Goal: Task Accomplishment & Management: Manage account settings

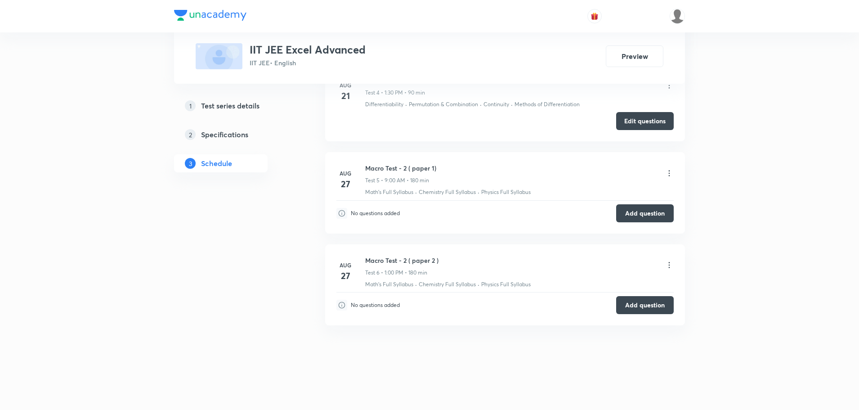
scroll to position [915, 0]
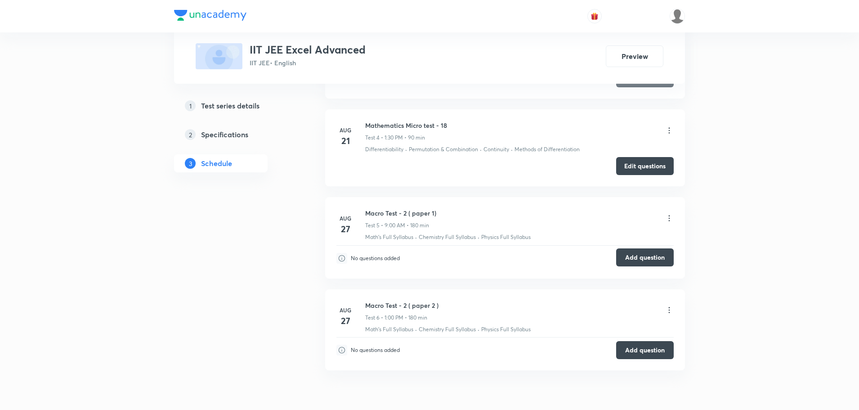
click at [634, 259] on button "Add question" at bounding box center [645, 257] width 58 height 18
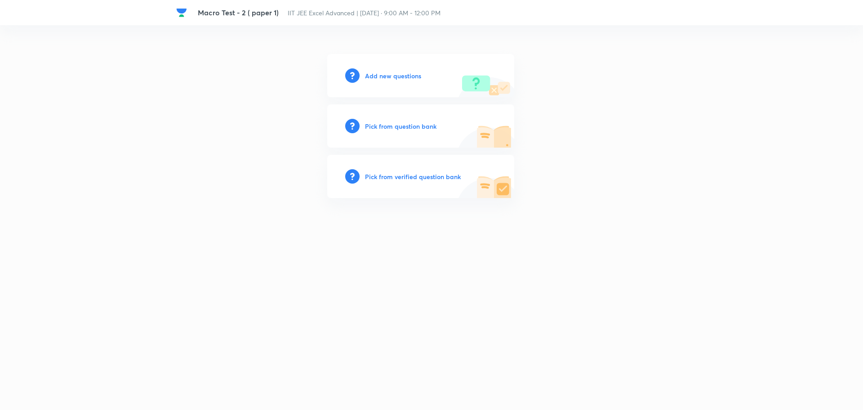
click at [412, 127] on h6 "Pick from question bank" at bounding box center [400, 125] width 71 height 9
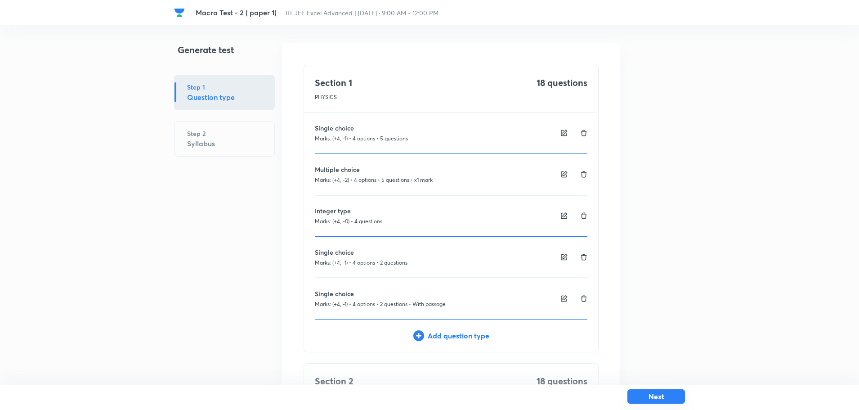
click at [675, 398] on button "Next" at bounding box center [656, 396] width 58 height 14
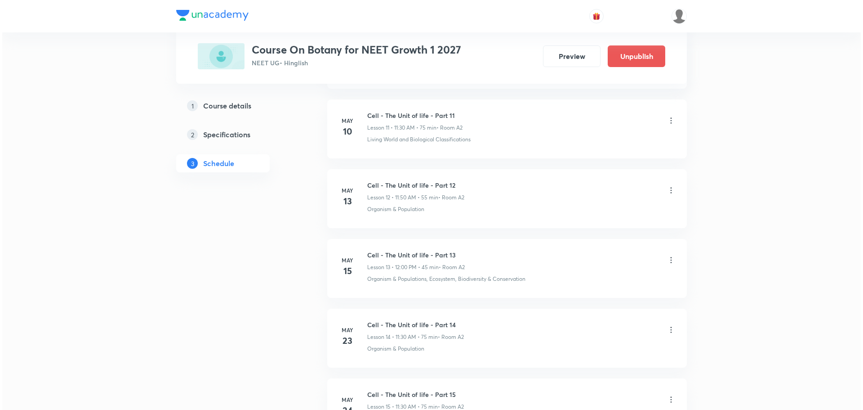
scroll to position [3168, 0]
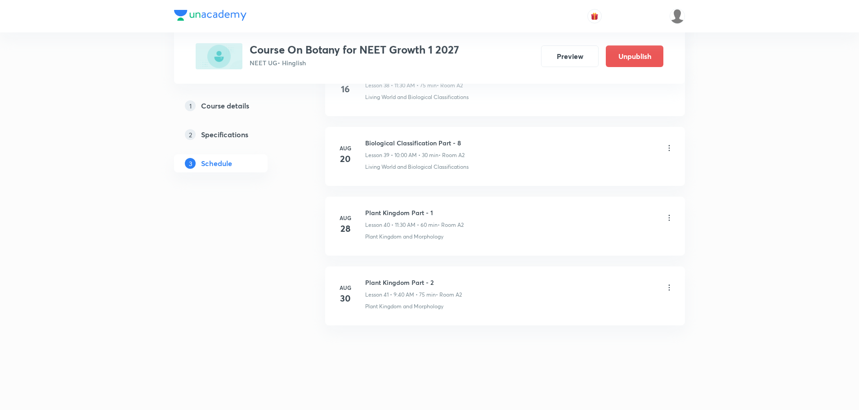
click at [401, 284] on h6 "Plant Kingdom Part - 2" at bounding box center [413, 281] width 97 height 9
copy h6 "Plant Kingdom Part - 2"
click at [670, 289] on icon at bounding box center [669, 287] width 9 height 9
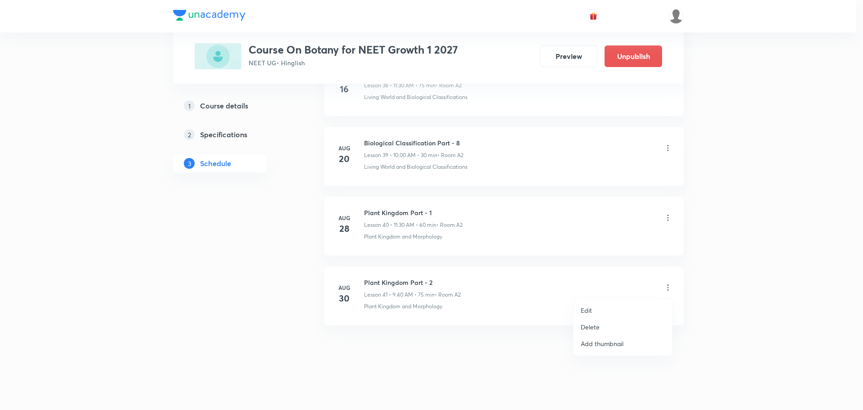
click at [592, 330] on p "Delete" at bounding box center [590, 326] width 19 height 9
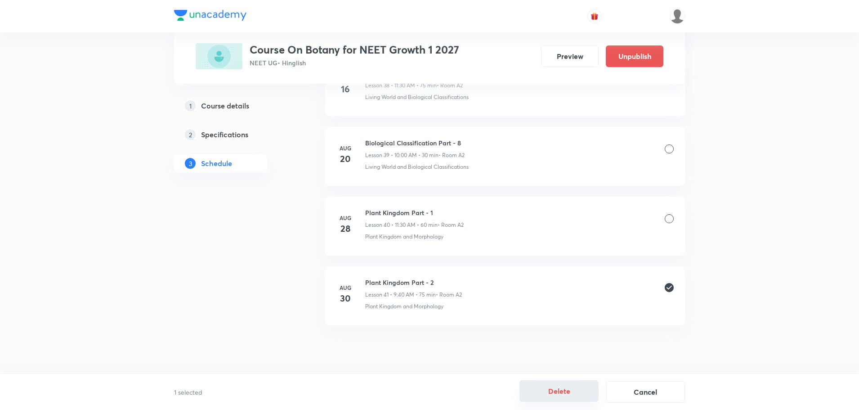
click at [543, 386] on button "Delete" at bounding box center [558, 391] width 79 height 22
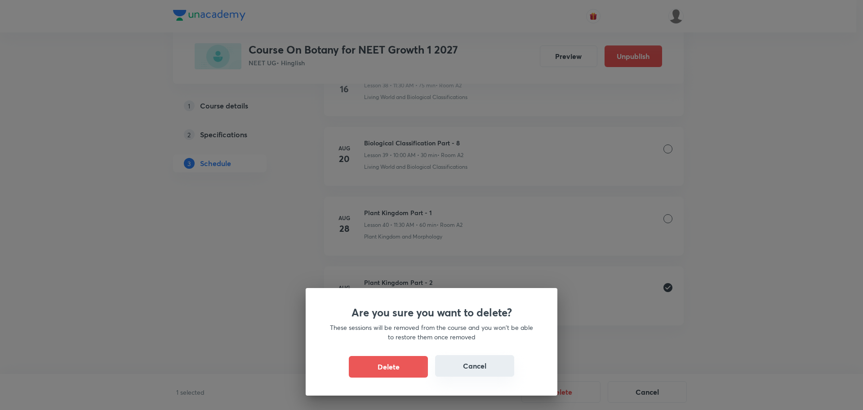
click at [491, 365] on button "Cancel" at bounding box center [474, 366] width 79 height 22
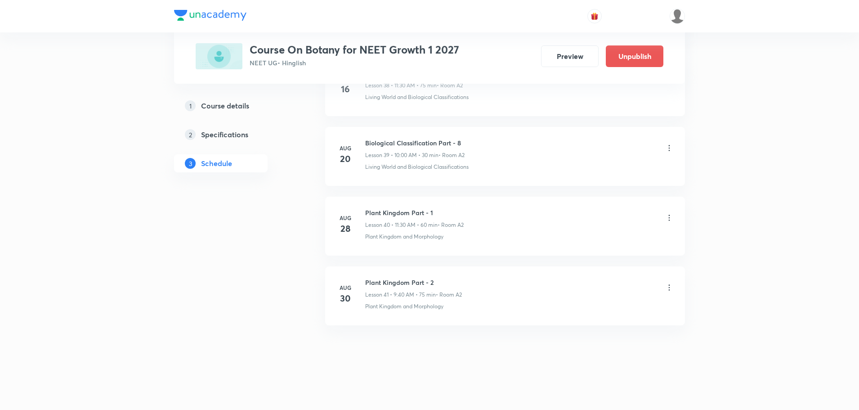
click at [666, 285] on icon at bounding box center [669, 287] width 9 height 9
drag, startPoint x: 585, startPoint y: 307, endPoint x: 584, endPoint y: 328, distance: 21.2
click at [583, 308] on p "Edit" at bounding box center [586, 309] width 11 height 9
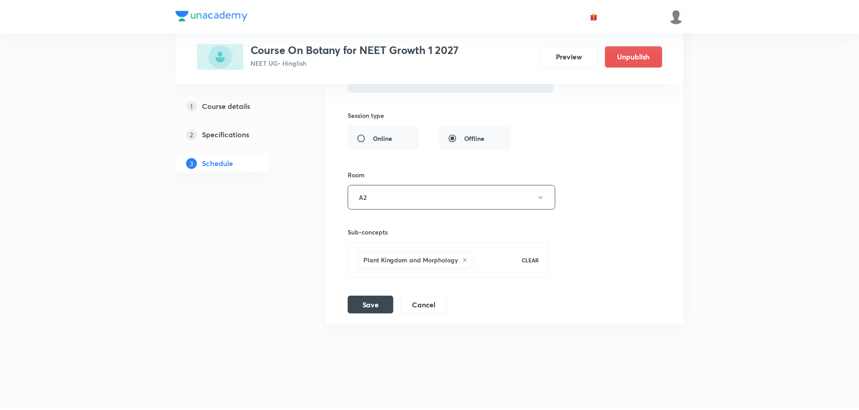
scroll to position [3101, 0]
click at [421, 303] on button "Cancel" at bounding box center [423, 304] width 46 height 18
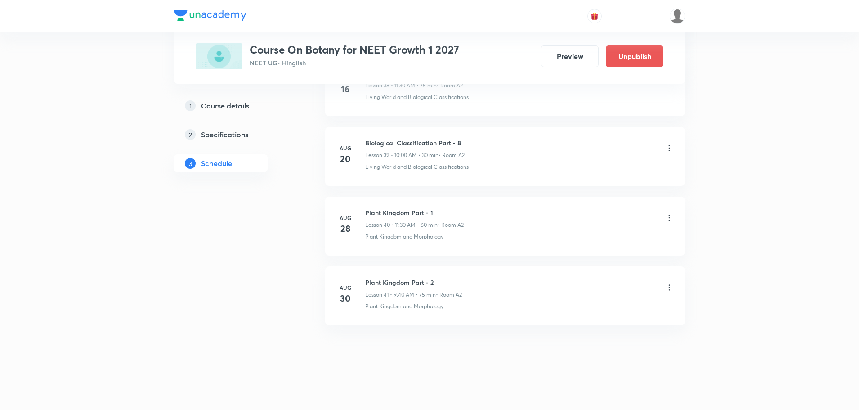
scroll to position [2755, 0]
click at [665, 282] on div "Plant Kingdom Part - 2 Lesson 41 • 9:40 AM • 75 min • Room A2" at bounding box center [519, 287] width 308 height 21
click at [672, 288] on icon at bounding box center [669, 287] width 9 height 9
click at [591, 329] on p "Delete" at bounding box center [590, 326] width 19 height 9
click at [598, 393] on button "Delete" at bounding box center [558, 391] width 79 height 22
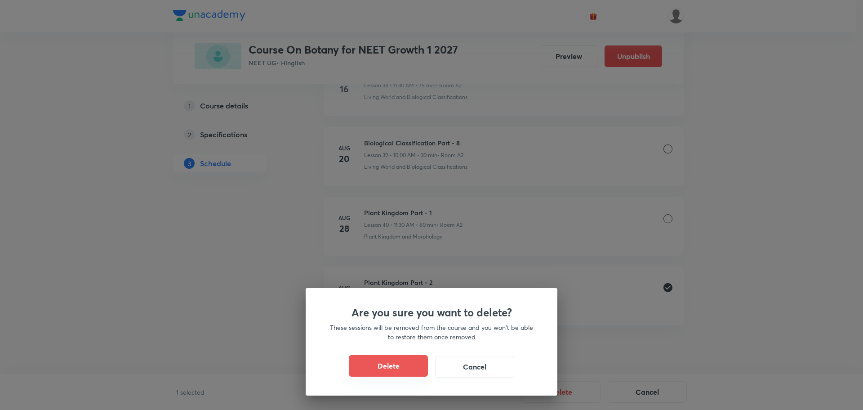
click at [404, 365] on button "Delete" at bounding box center [388, 366] width 79 height 22
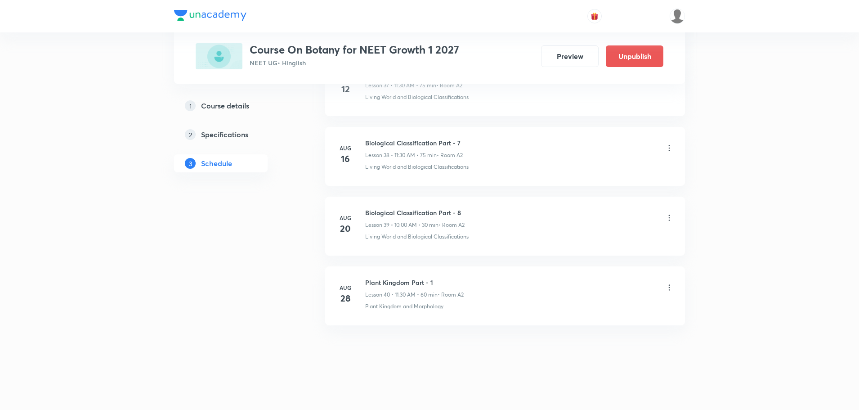
scroll to position [2685, 0]
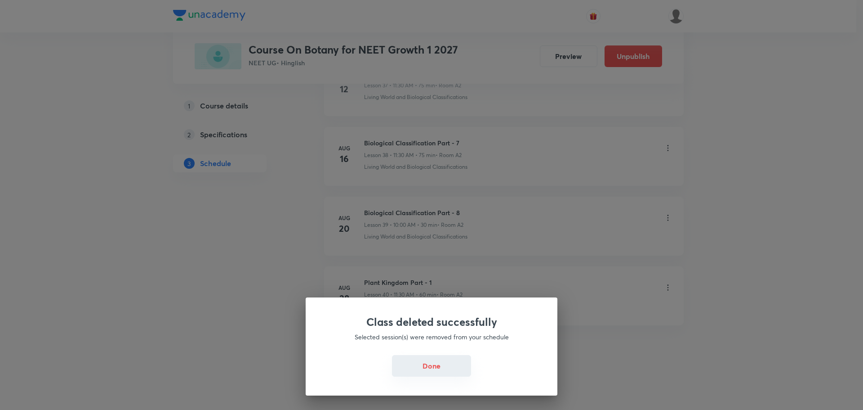
click at [459, 354] on div "Class deleted successfully Selected session(s) were removed from your schedule …" at bounding box center [432, 346] width 252 height 98
click at [447, 368] on button "Done" at bounding box center [431, 366] width 79 height 22
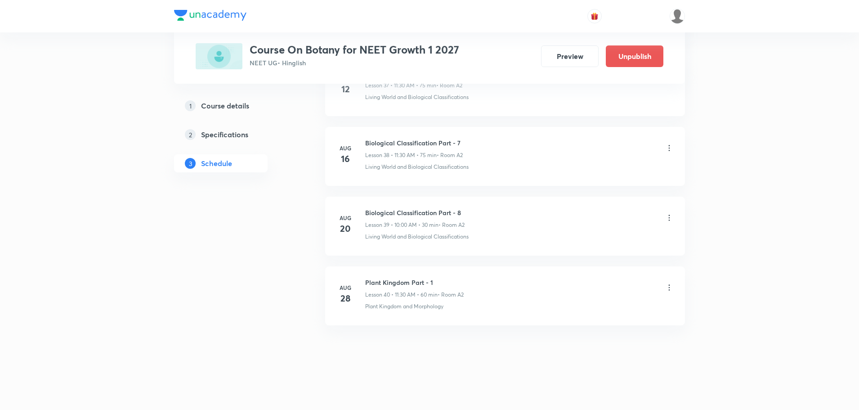
scroll to position [0, 0]
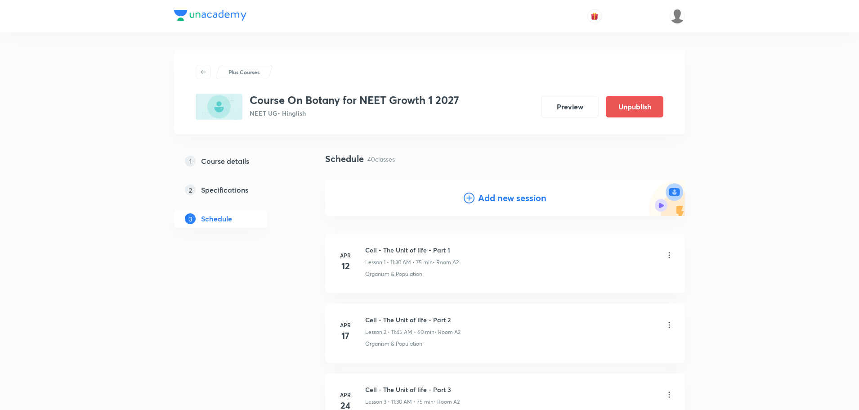
click at [489, 203] on h4 "Add new session" at bounding box center [512, 197] width 68 height 13
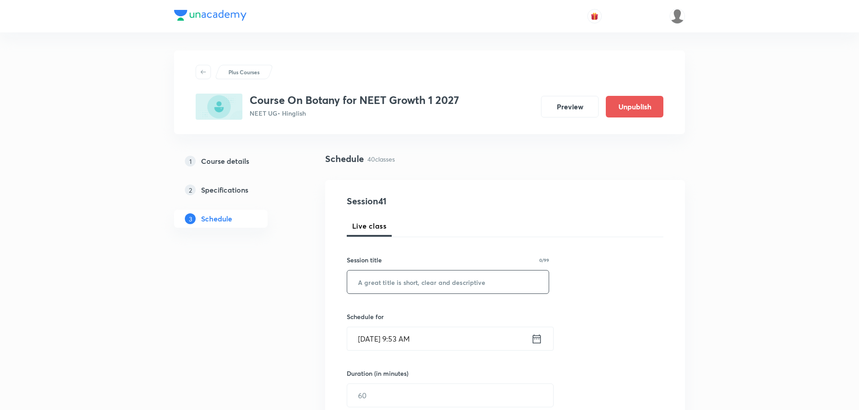
click at [427, 287] on input "text" at bounding box center [447, 281] width 201 height 23
paste input "Plant Kingdom Part - 2"
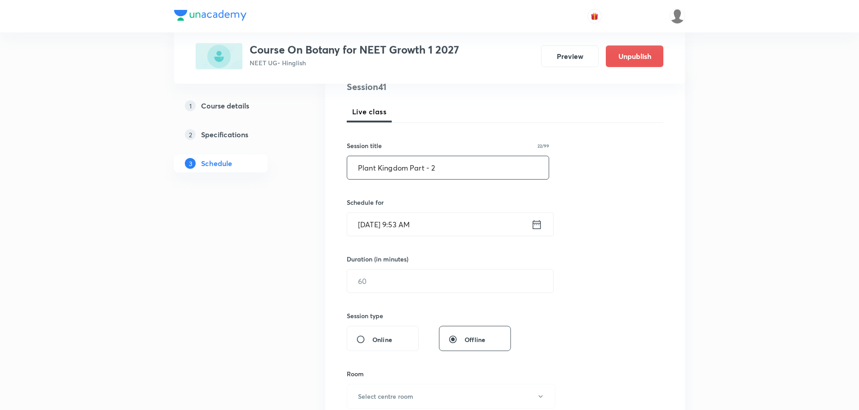
scroll to position [135, 0]
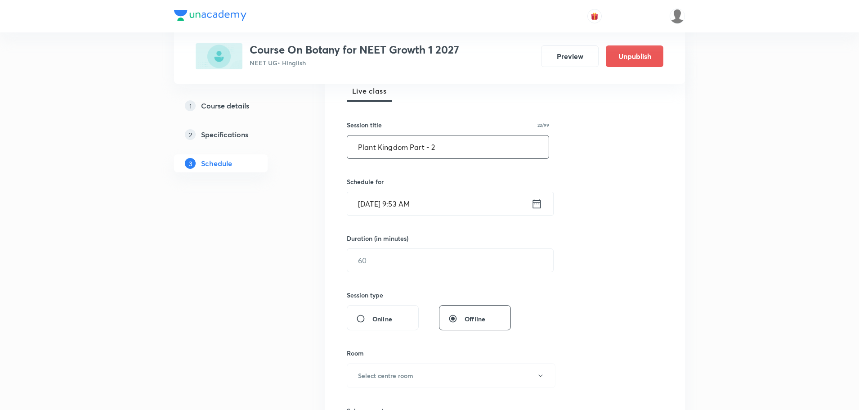
type input "Plant Kingdom Part - 2"
click at [536, 205] on icon at bounding box center [536, 203] width 11 height 13
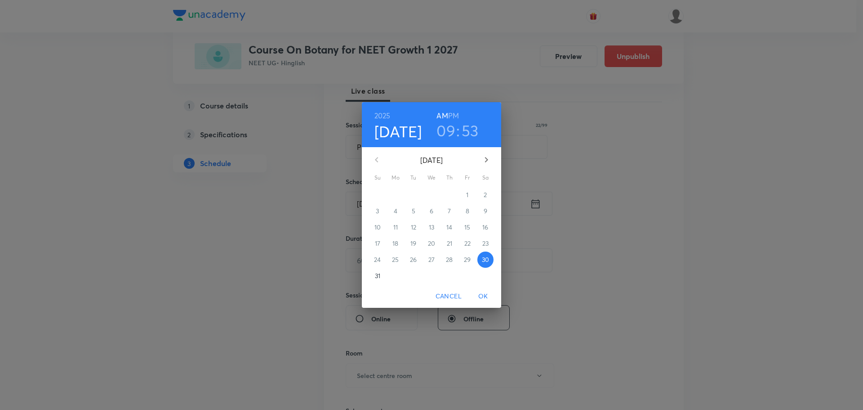
click at [466, 129] on h3 "53" at bounding box center [470, 130] width 17 height 19
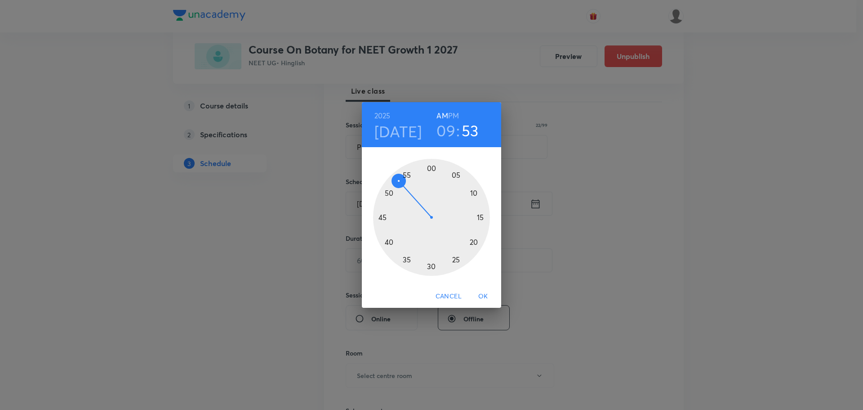
click at [449, 128] on h3 "09" at bounding box center [446, 130] width 19 height 19
drag, startPoint x: 381, startPoint y: 219, endPoint x: 385, endPoint y: 194, distance: 25.4
click at [385, 194] on div at bounding box center [431, 217] width 117 height 117
click at [472, 129] on h3 "53" at bounding box center [468, 130] width 17 height 19
click at [432, 167] on div at bounding box center [431, 217] width 117 height 117
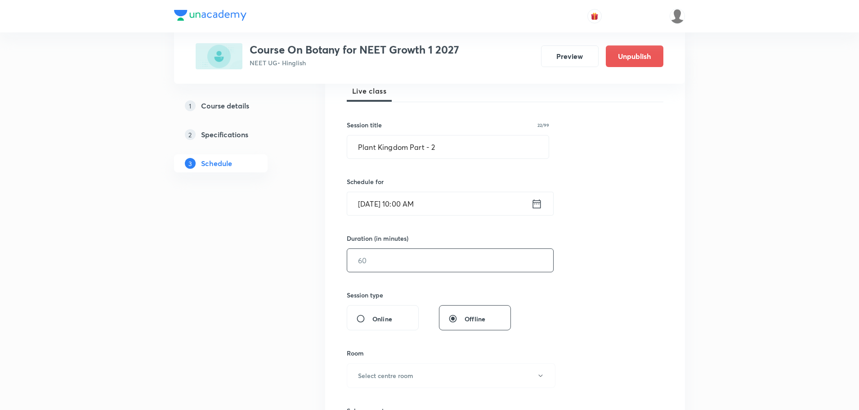
click at [409, 266] on input "text" at bounding box center [450, 260] width 206 height 23
type input "60"
click at [534, 205] on icon at bounding box center [536, 203] width 11 height 13
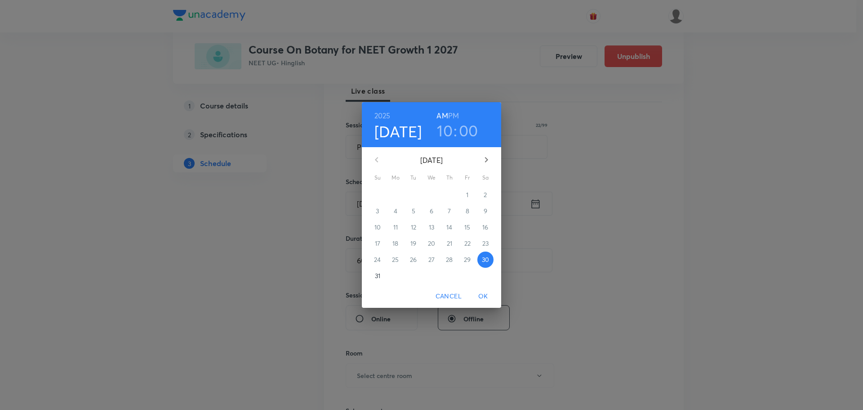
click at [444, 132] on h3 "10" at bounding box center [445, 130] width 16 height 19
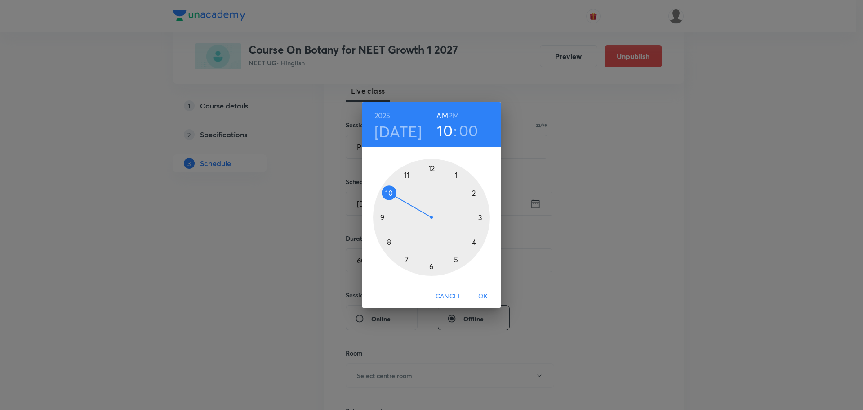
click at [383, 217] on div at bounding box center [431, 217] width 117 height 117
drag, startPoint x: 429, startPoint y: 166, endPoint x: 402, endPoint y: 165, distance: 27.0
click at [402, 165] on div at bounding box center [431, 217] width 117 height 117
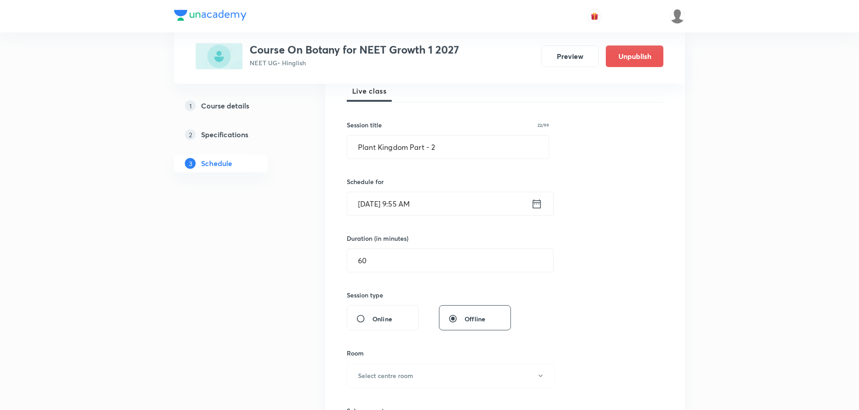
scroll to position [270, 0]
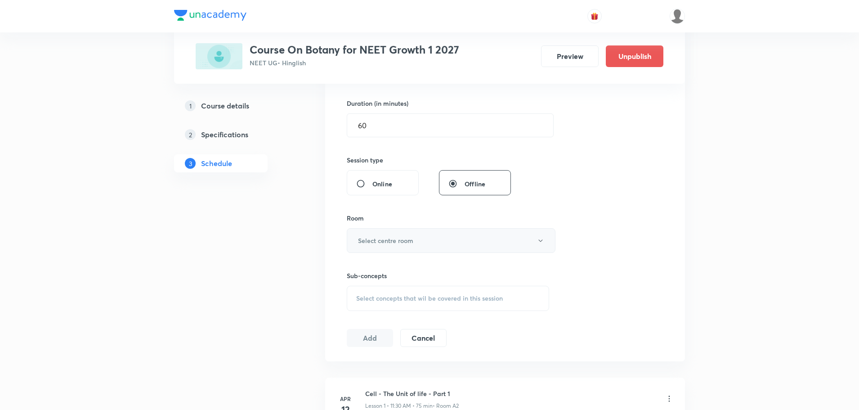
click at [446, 249] on button "Select centre room" at bounding box center [451, 240] width 209 height 25
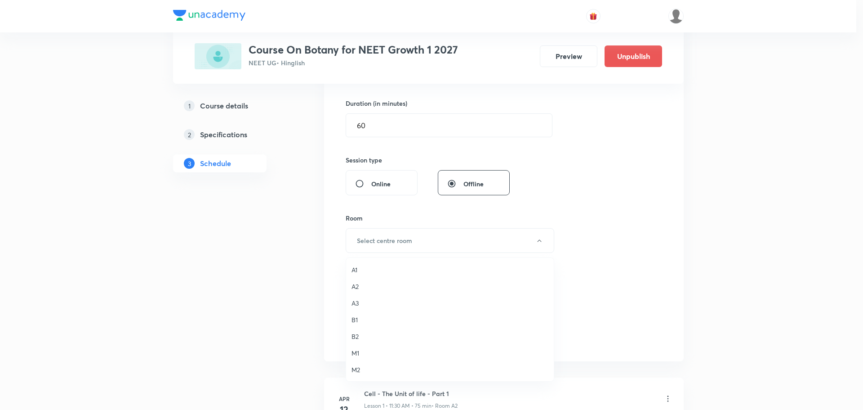
click at [360, 285] on span "A2" at bounding box center [450, 285] width 197 height 9
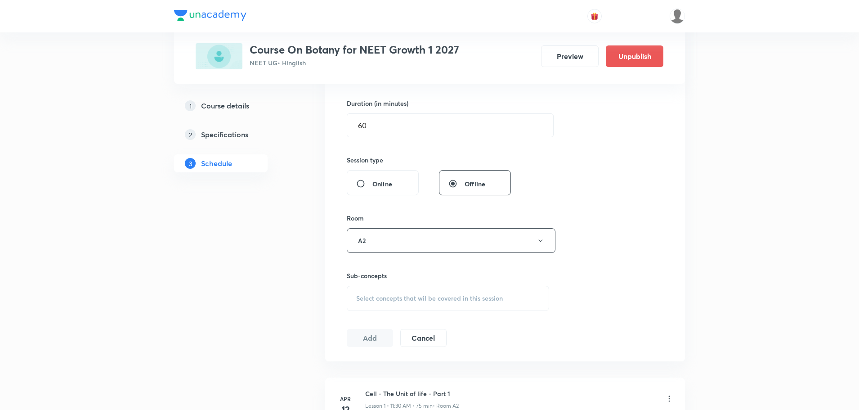
click at [377, 303] on div "Select concepts that wil be covered in this session" at bounding box center [448, 297] width 202 height 25
drag, startPoint x: 429, startPoint y: 325, endPoint x: 470, endPoint y: 333, distance: 42.2
click at [470, 333] on div "Plant Kingdom Part - 2 0 / 0 ​" at bounding box center [447, 326] width 201 height 23
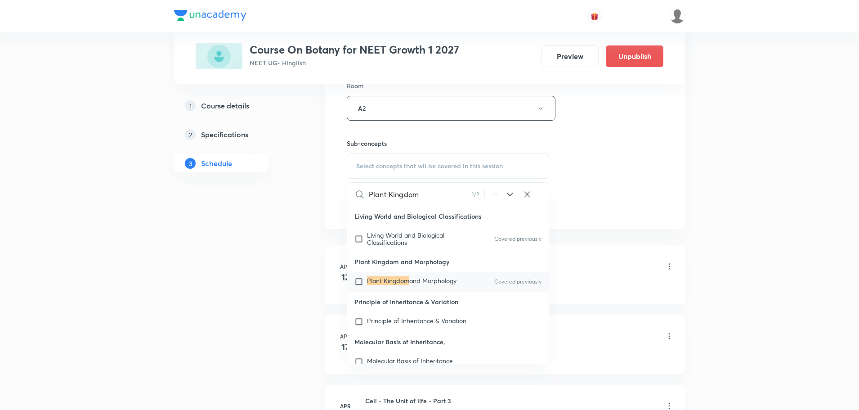
scroll to position [405, 0]
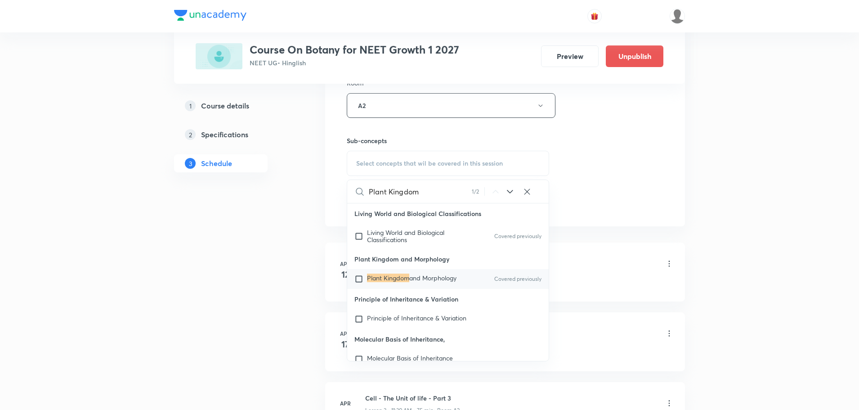
type input "Plant Kingdom"
click at [429, 280] on p "Plant Kingdom and Morphology" at bounding box center [411, 278] width 89 height 9
checkbox input "true"
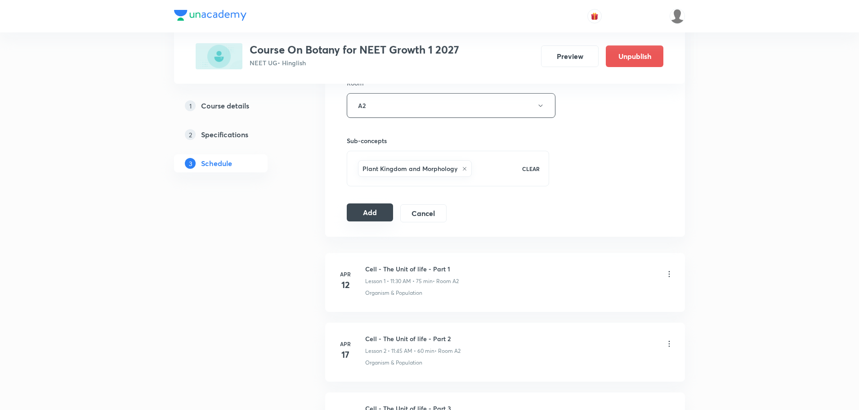
click at [377, 215] on button "Add" at bounding box center [370, 212] width 46 height 18
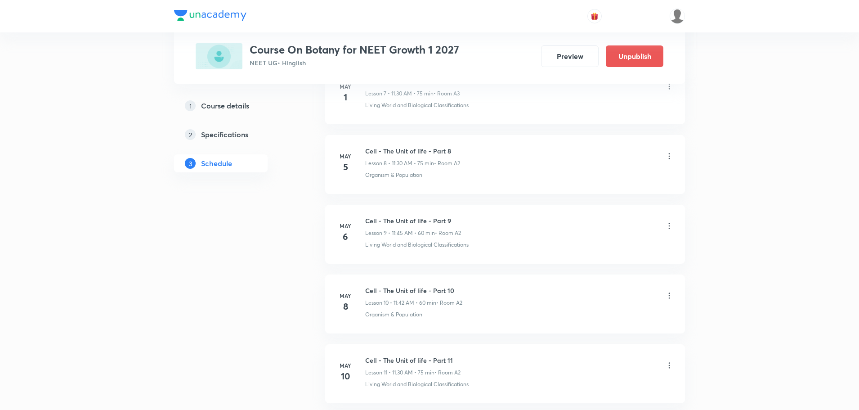
scroll to position [1124, 0]
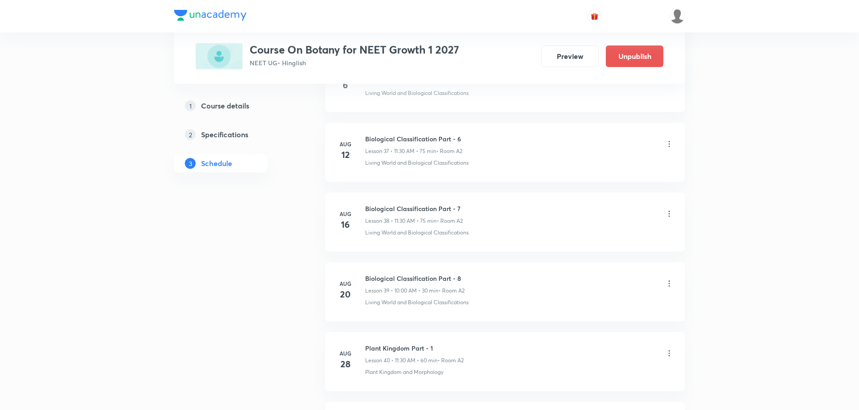
scroll to position [2755, 0]
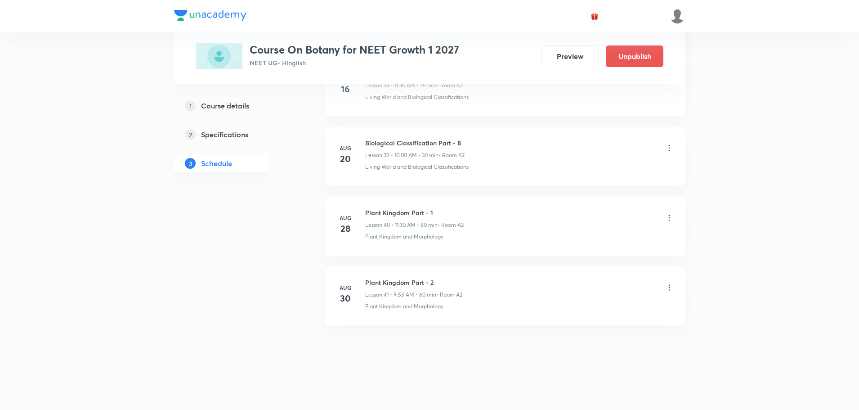
click at [414, 282] on h6 "Plant Kingdom Part - 2" at bounding box center [413, 281] width 97 height 9
copy h6 "Plant Kingdom Part - 2"
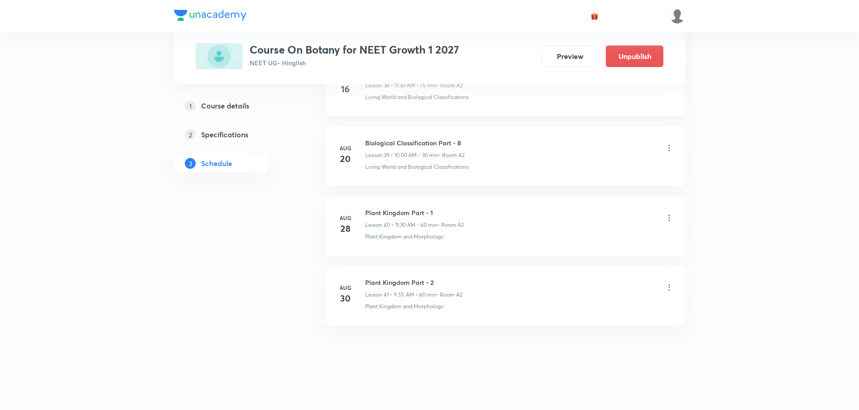
click at [674, 287] on li "Aug 30 Plant Kingdom Part - 2 Lesson 41 • 9:55 AM • 60 min • Room A2 Plant King…" at bounding box center [505, 295] width 360 height 59
click at [665, 287] on icon at bounding box center [669, 287] width 9 height 9
click at [606, 325] on li "Delete" at bounding box center [623, 326] width 98 height 17
click at [669, 287] on icon at bounding box center [669, 287] width 9 height 9
click at [651, 388] on button "Cancel" at bounding box center [645, 391] width 79 height 22
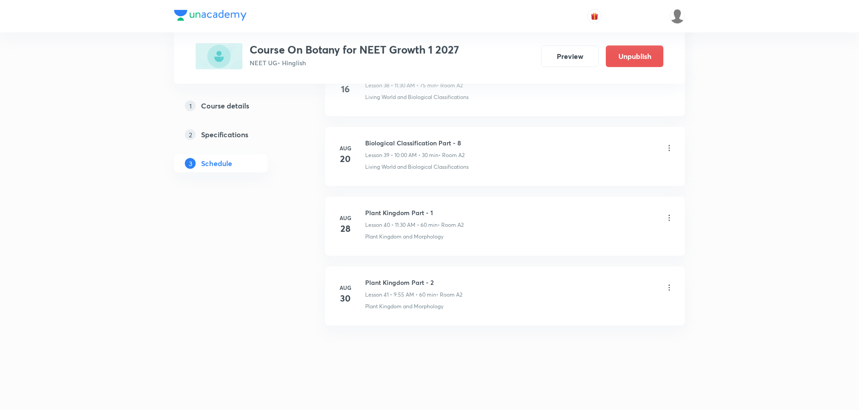
click at [664, 282] on div "Plant Kingdom Part - 2 Lesson 41 • 9:55 AM • 60 min • Room A2" at bounding box center [519, 287] width 308 height 21
click at [669, 287] on icon at bounding box center [669, 287] width 1 height 6
click at [616, 306] on li "Edit" at bounding box center [623, 310] width 98 height 17
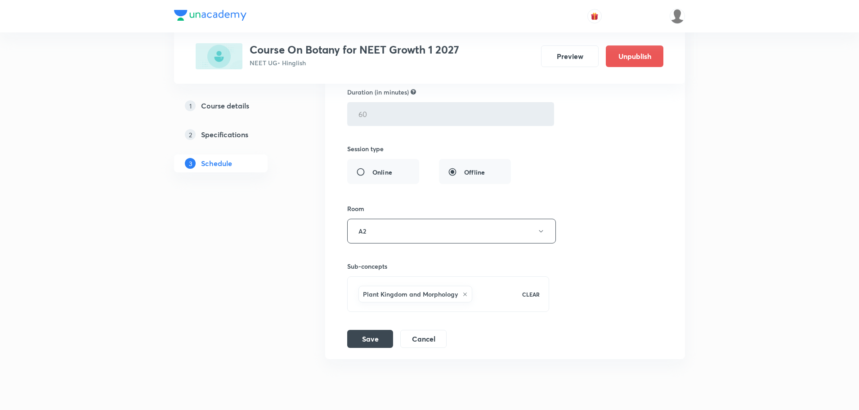
scroll to position [3101, 0]
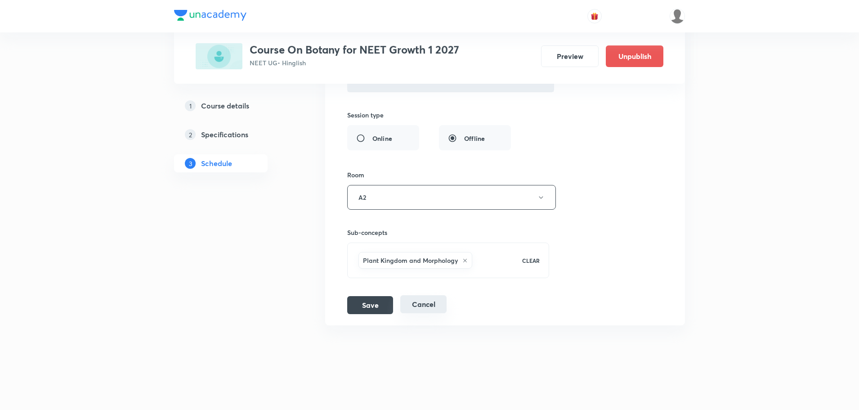
click at [437, 304] on button "Cancel" at bounding box center [423, 304] width 46 height 18
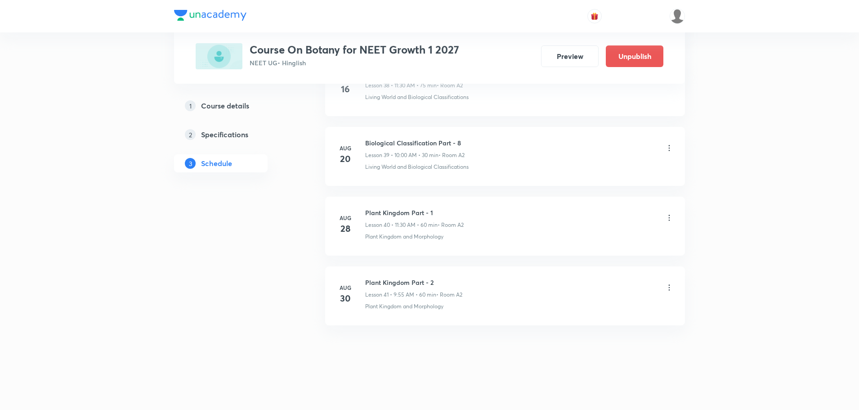
scroll to position [2755, 0]
click at [419, 281] on h6 "Plant Kingdom Part - 2" at bounding box center [413, 281] width 97 height 9
copy h6 "Plant Kingdom Part - 2"
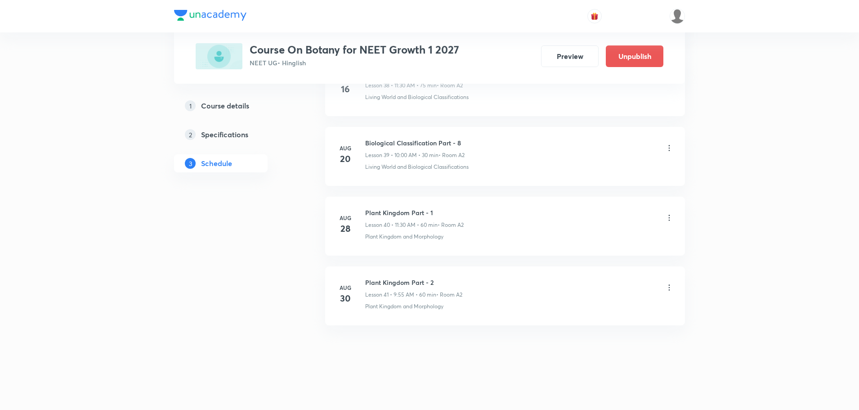
click at [665, 289] on icon at bounding box center [669, 287] width 9 height 9
click at [590, 327] on p "Delete" at bounding box center [590, 326] width 19 height 9
click at [568, 394] on button "Delete" at bounding box center [558, 391] width 79 height 22
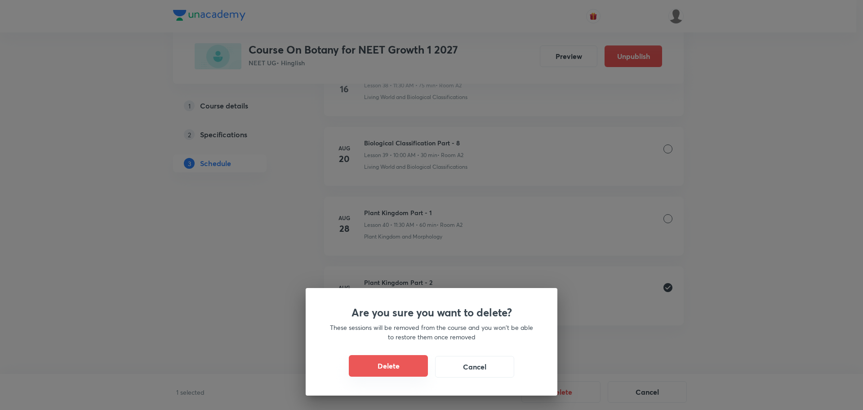
click at [404, 361] on button "Delete" at bounding box center [388, 366] width 79 height 22
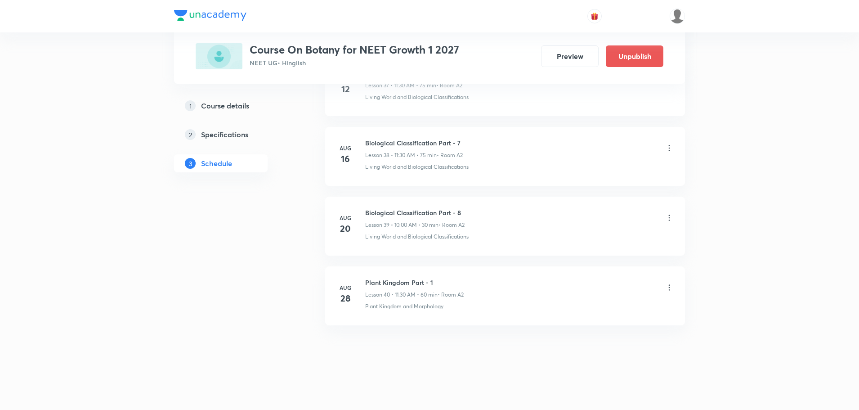
scroll to position [2685, 0]
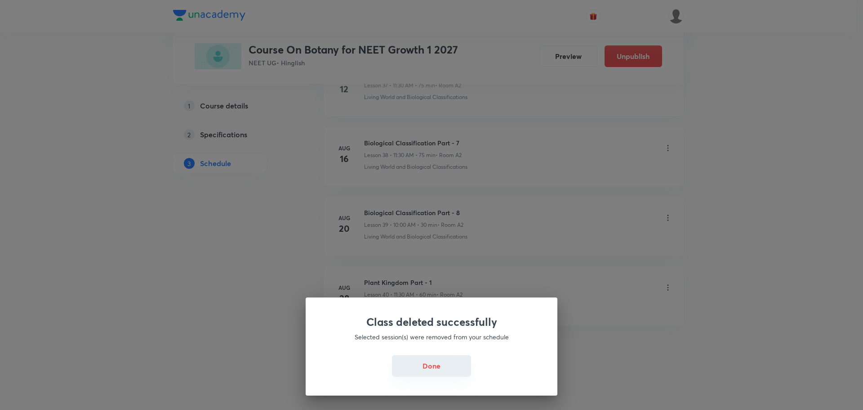
click at [453, 365] on button "Done" at bounding box center [431, 366] width 79 height 22
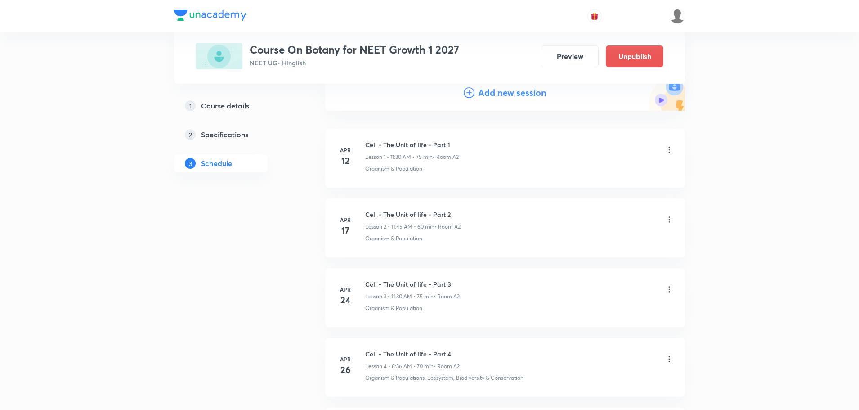
scroll to position [0, 0]
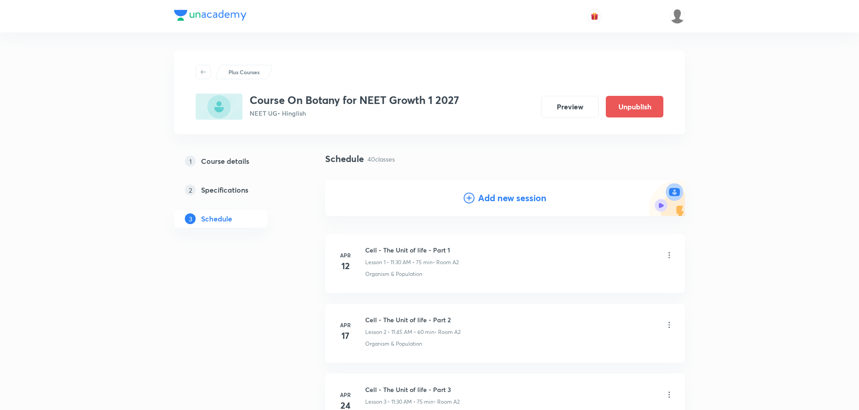
click at [522, 199] on h4 "Add new session" at bounding box center [512, 197] width 68 height 13
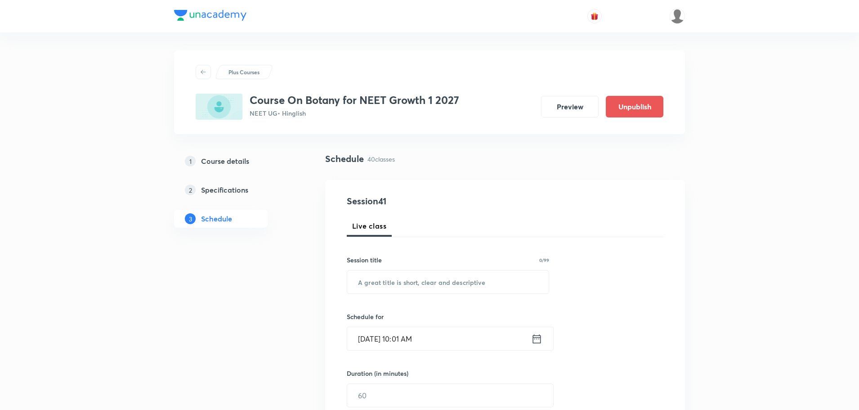
click at [433, 295] on div "Session 41 Live class Session title 0/99 ​ Schedule for Aug 30, 2025, 10:01 AM …" at bounding box center [505, 405] width 317 height 422
click at [427, 270] on input "text" at bounding box center [447, 281] width 201 height 23
paste input "Plant Kingdom Part - 2"
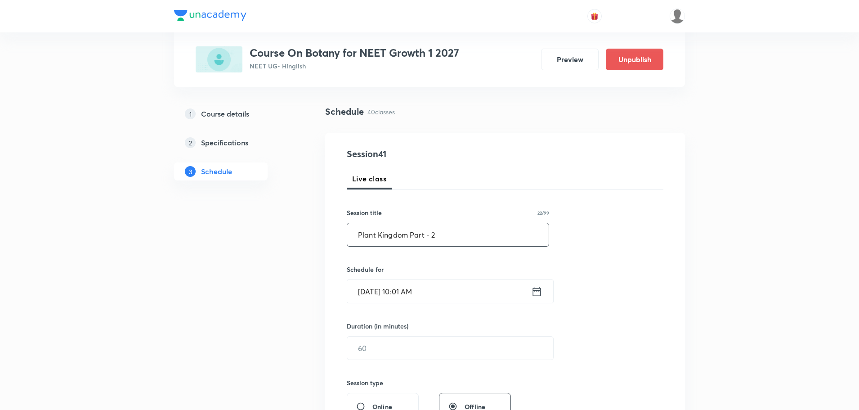
scroll to position [90, 0]
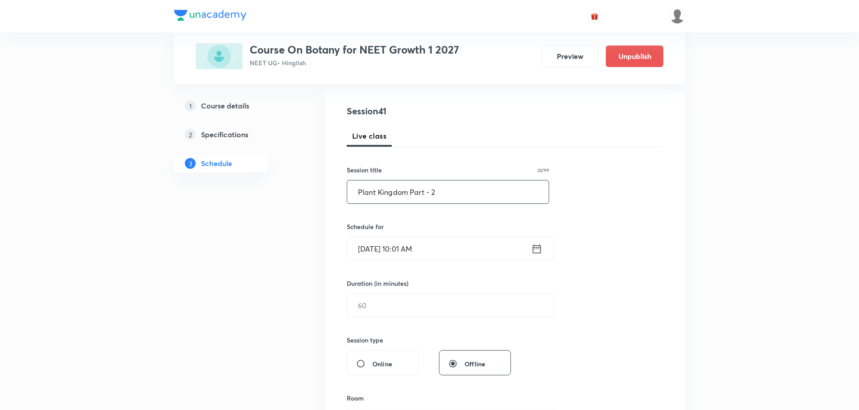
type input "Plant Kingdom Part - 2"
click at [542, 256] on div "Aug 30, 2025, 10:01 AM ​" at bounding box center [450, 248] width 207 height 24
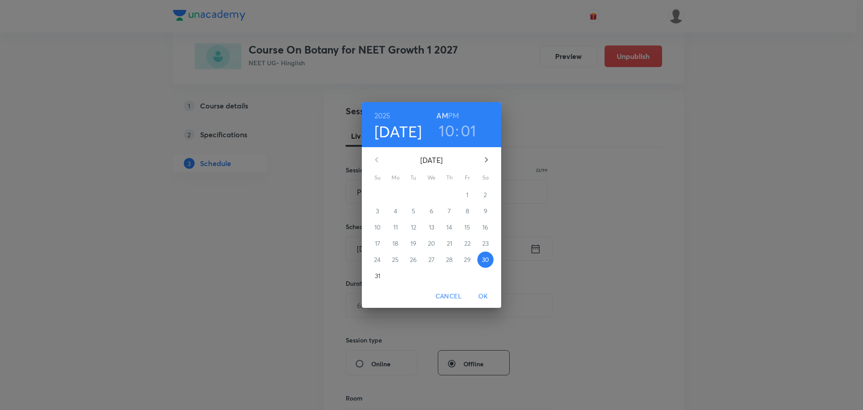
click at [640, 254] on div "2025 Aug 30 10 : 01 AM PM August 2025 Su Mo Tu We Th Fr Sa 27 28 29 30 31 1 2 3…" at bounding box center [431, 205] width 863 height 410
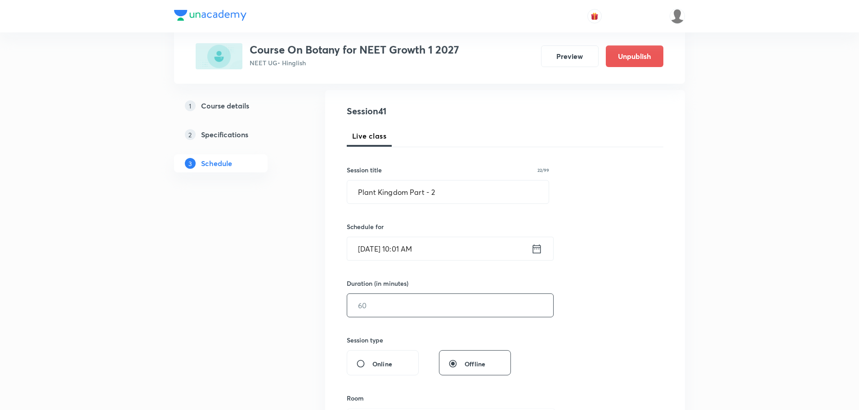
click at [412, 306] on input "text" at bounding box center [450, 305] width 206 height 23
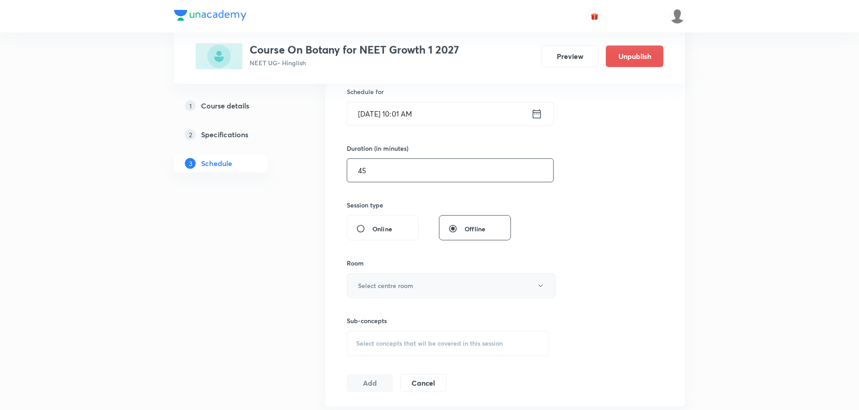
type input "45"
click at [446, 292] on button "Select centre room" at bounding box center [451, 285] width 209 height 25
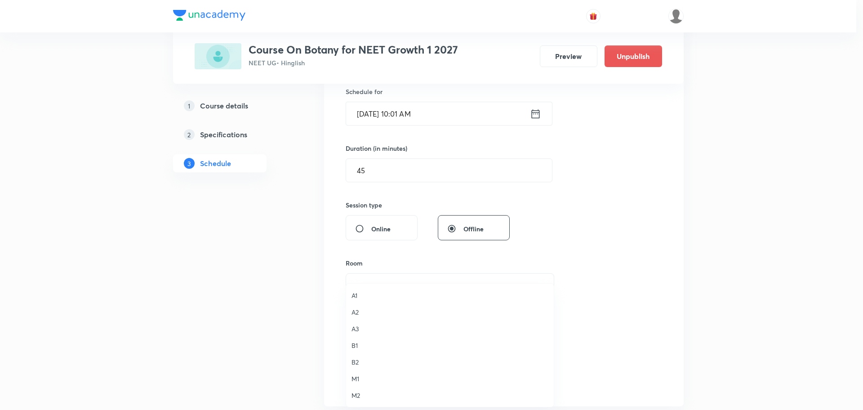
click at [352, 311] on span "A2" at bounding box center [450, 311] width 197 height 9
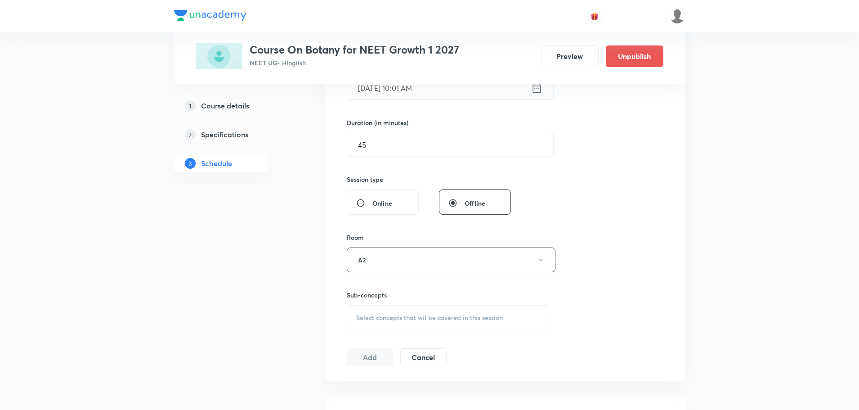
scroll to position [270, 0]
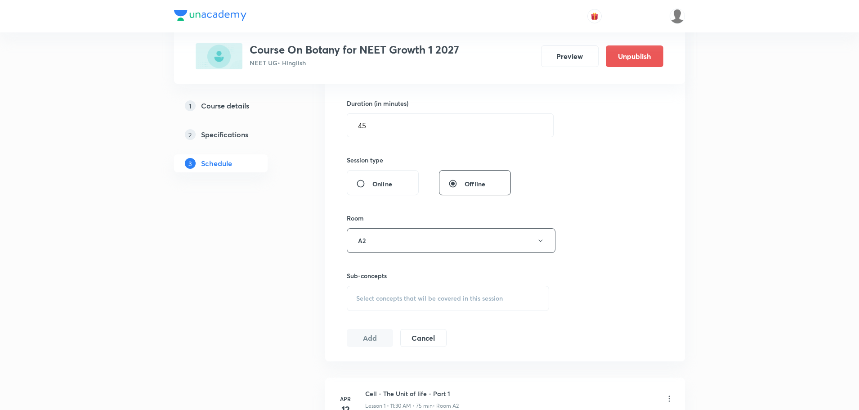
click at [433, 302] on div "Select concepts that wil be covered in this session" at bounding box center [448, 297] width 202 height 25
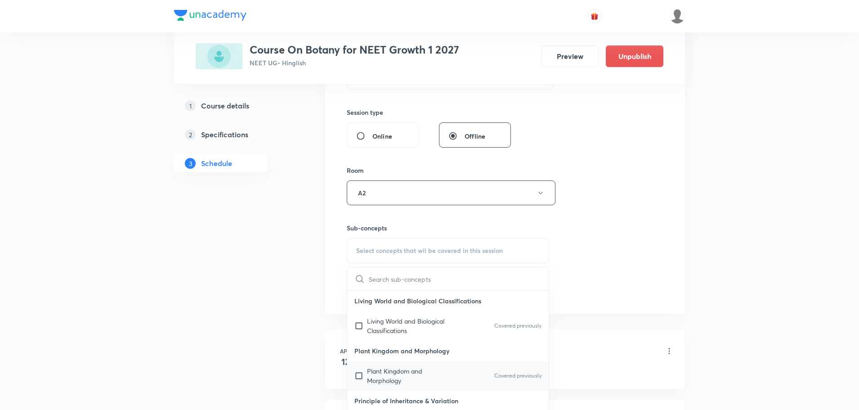
scroll to position [360, 0]
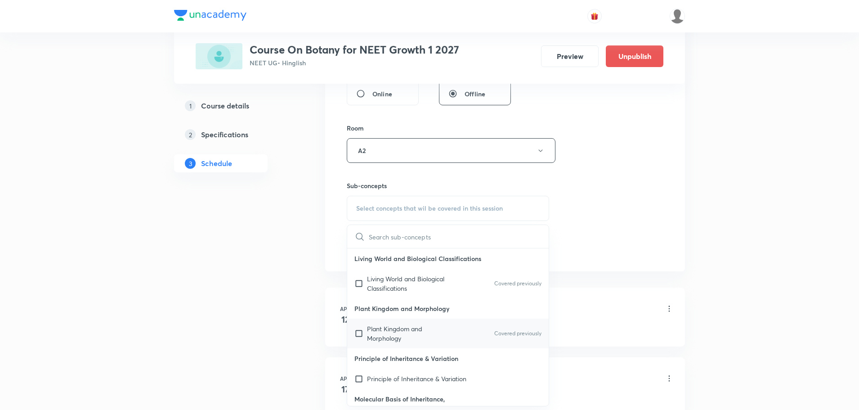
click at [397, 327] on p "Plant Kingdom and Morphology" at bounding box center [412, 333] width 91 height 19
checkbox input "true"
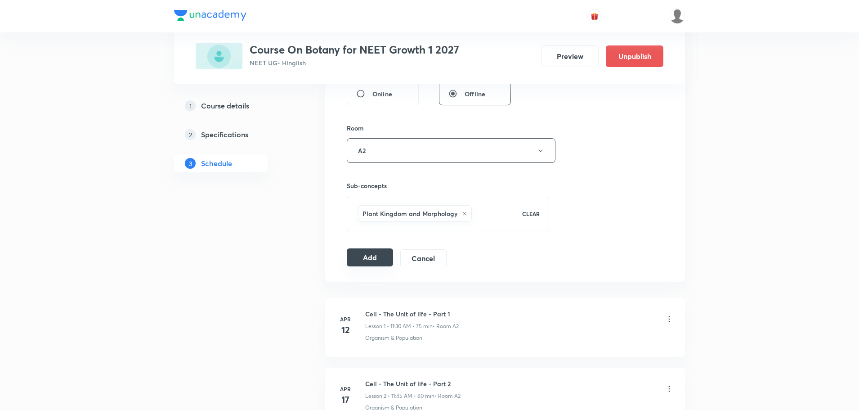
click at [362, 256] on button "Add" at bounding box center [370, 257] width 46 height 18
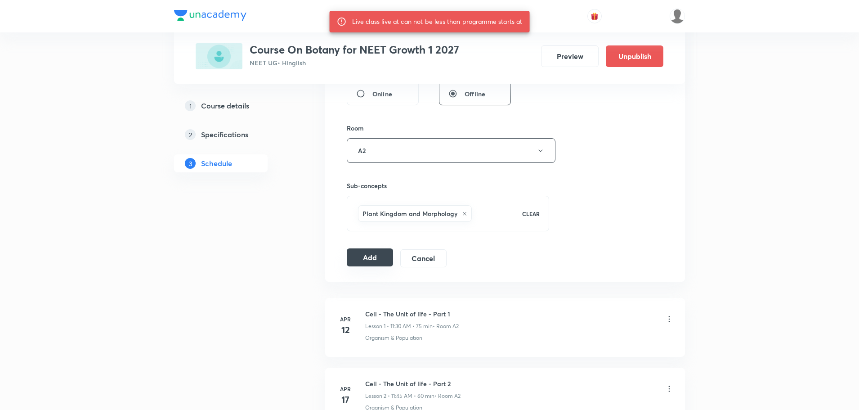
click at [363, 251] on button "Add" at bounding box center [370, 257] width 46 height 18
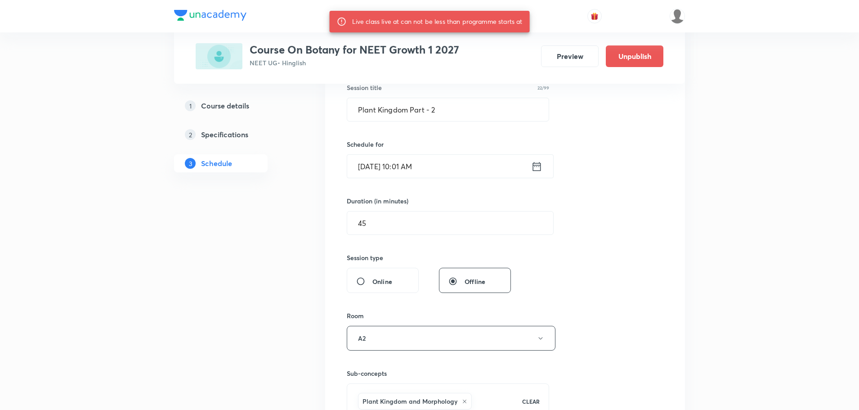
scroll to position [135, 0]
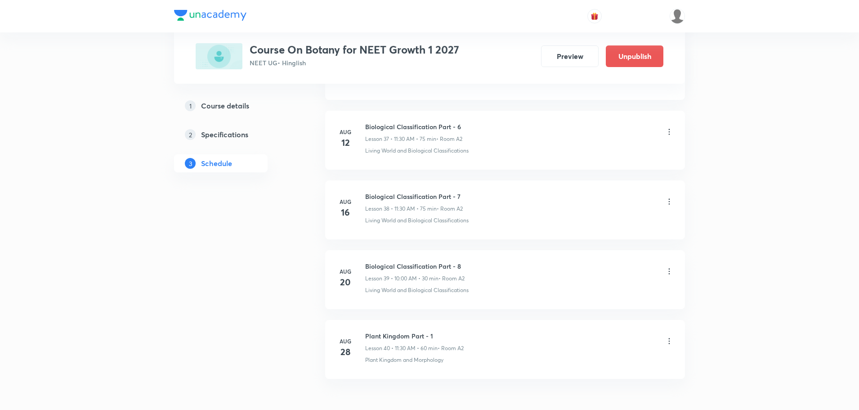
scroll to position [3099, 0]
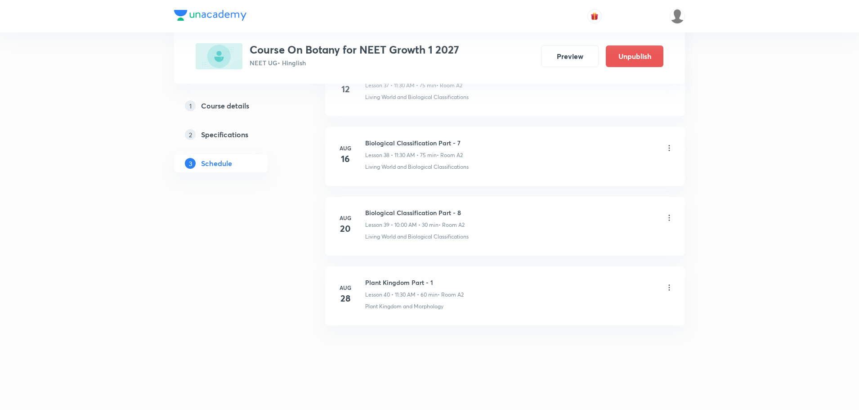
click at [412, 280] on h6 "Plant Kingdom Part - 1" at bounding box center [414, 281] width 98 height 9
click at [411, 280] on h6 "Plant Kingdom Part - 1" at bounding box center [414, 281] width 98 height 9
click at [410, 280] on h6 "Plant Kingdom Part - 1" at bounding box center [414, 281] width 98 height 9
click at [416, 281] on h6 "Plant Kingdom Part - 1" at bounding box center [414, 281] width 98 height 9
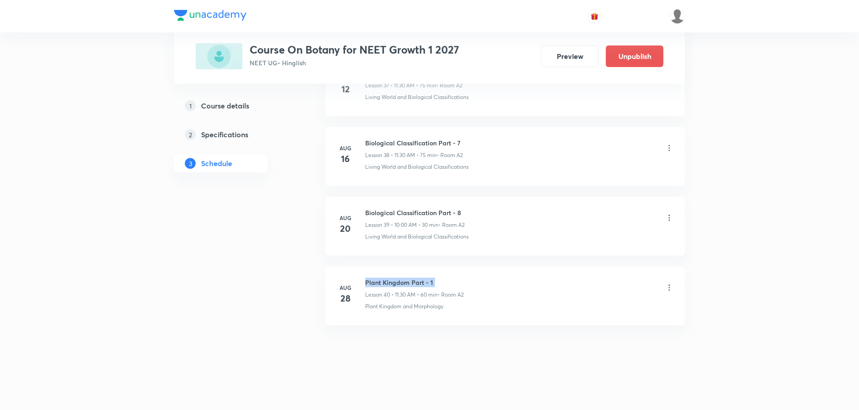
click at [416, 281] on h6 "Plant Kingdom Part - 1" at bounding box center [414, 281] width 98 height 9
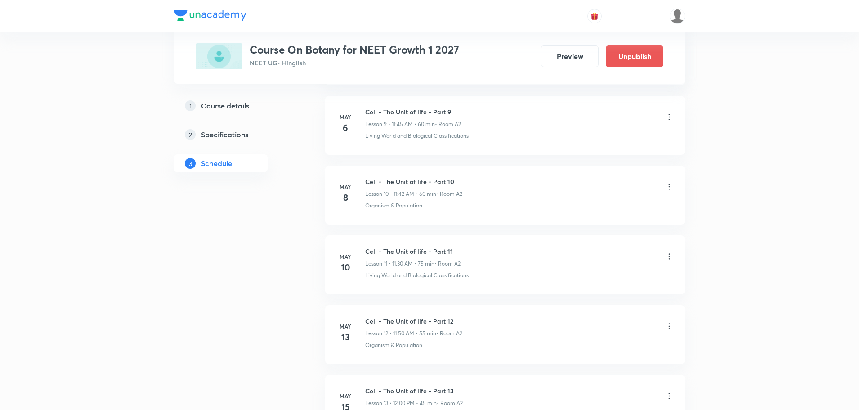
scroll to position [0, 0]
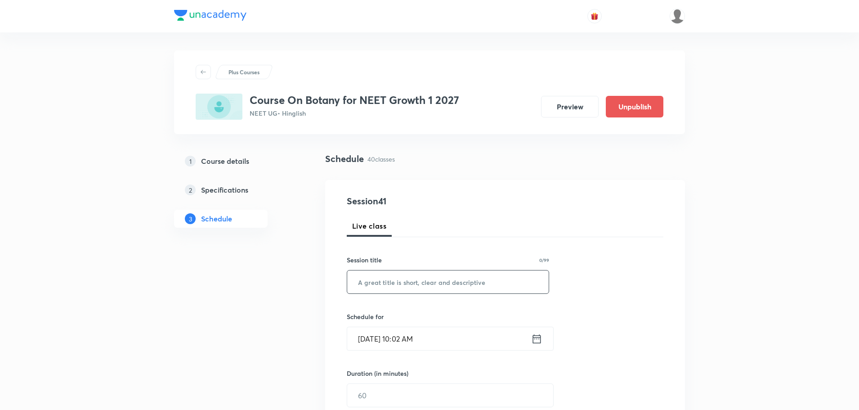
click at [420, 283] on input "text" at bounding box center [447, 281] width 201 height 23
paste input "Plant Kingdom Part - 1"
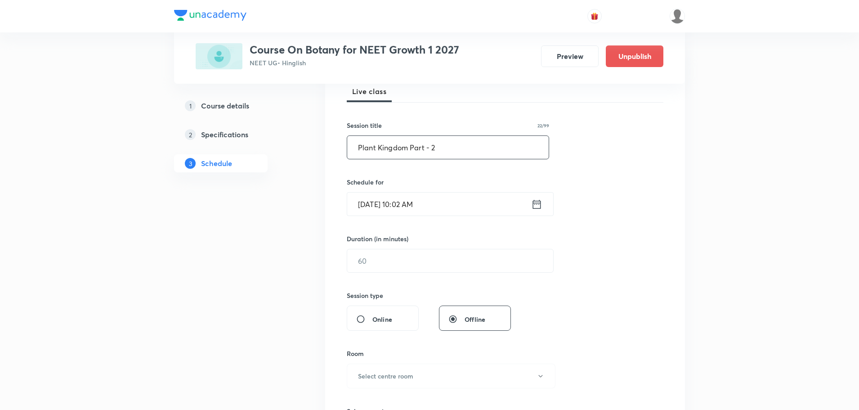
scroll to position [135, 0]
type input "Plant Kingdom Part - 2"
click at [535, 196] on div "[DATE] 10:02 AM ​" at bounding box center [450, 204] width 207 height 24
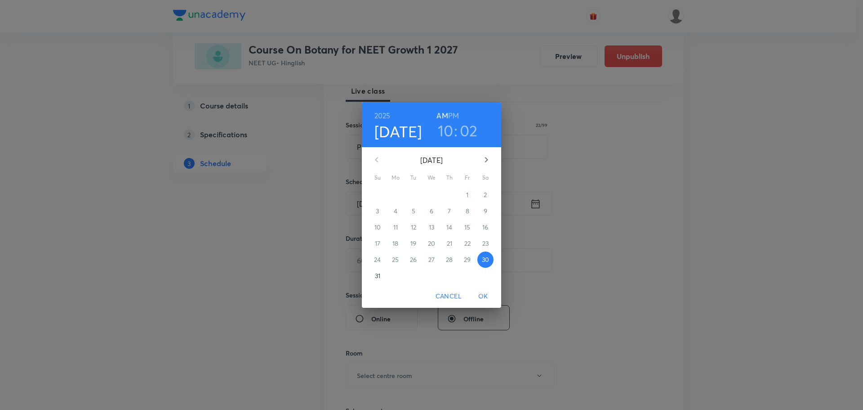
click at [701, 287] on div "[DATE] 10 : 02 AM PM [DATE] Su Mo Tu We Th Fr Sa 27 28 29 30 31 1 2 3 4 5 6 7 8…" at bounding box center [431, 205] width 863 height 410
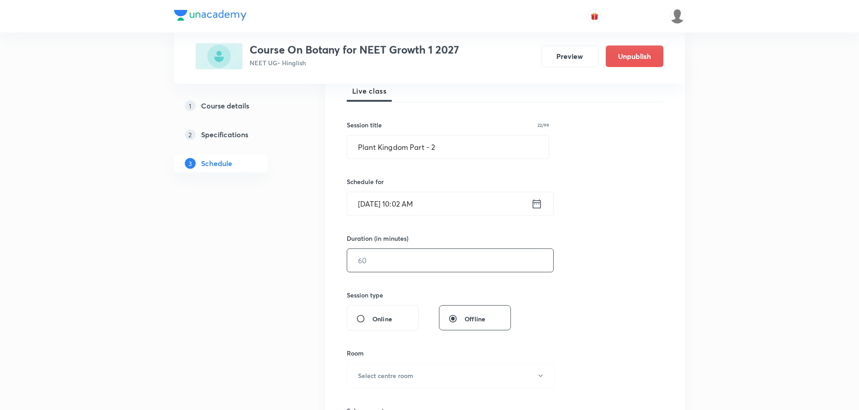
click at [432, 251] on input "text" at bounding box center [450, 260] width 206 height 23
type input "45"
click at [383, 370] on button "Select centre room" at bounding box center [451, 375] width 209 height 25
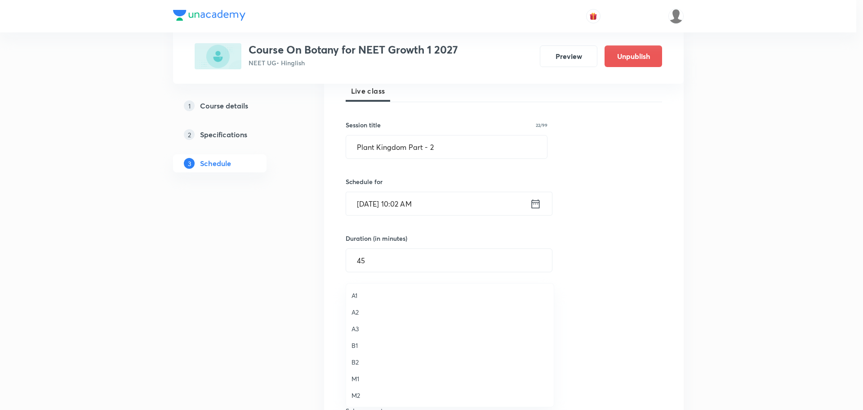
click at [357, 310] on span "A2" at bounding box center [450, 311] width 197 height 9
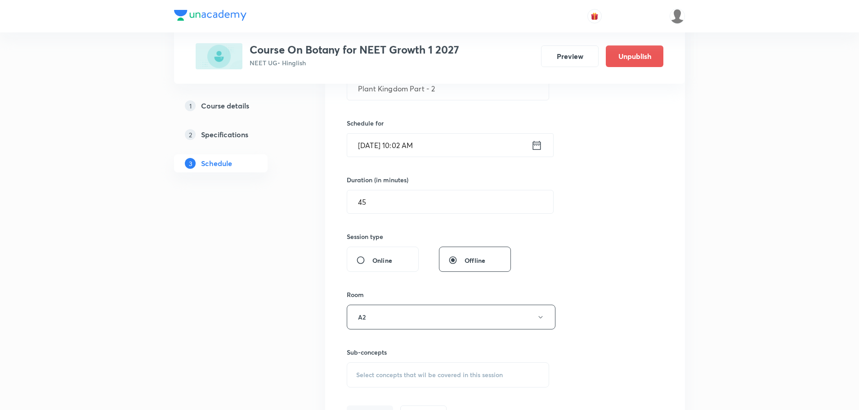
scroll to position [270, 0]
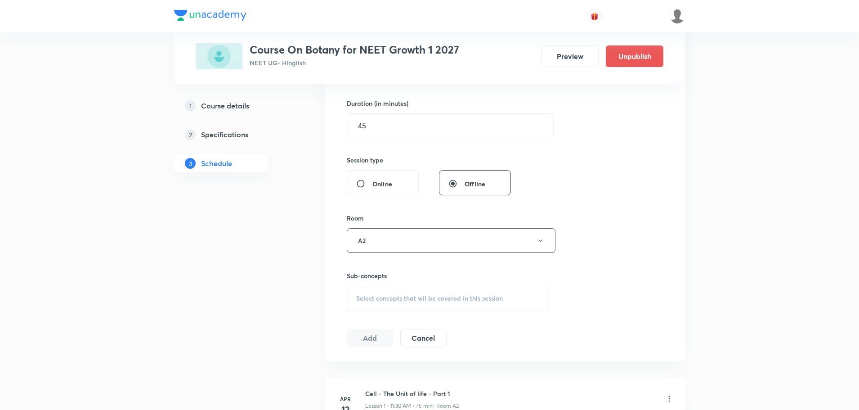
click at [401, 295] on span "Select concepts that wil be covered in this session" at bounding box center [429, 297] width 147 height 7
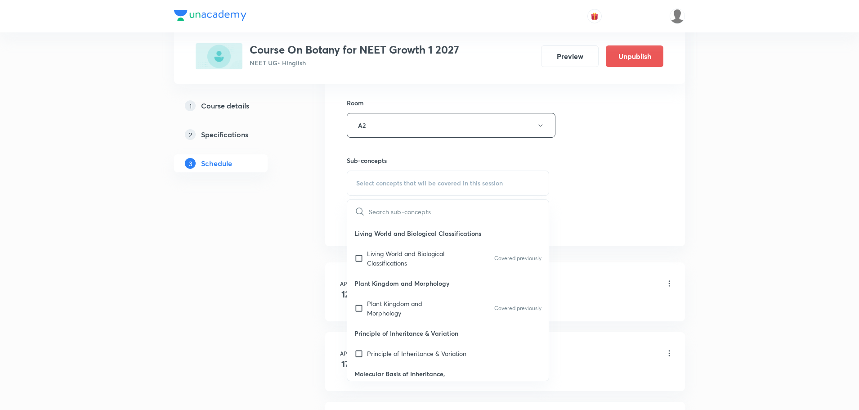
scroll to position [405, 0]
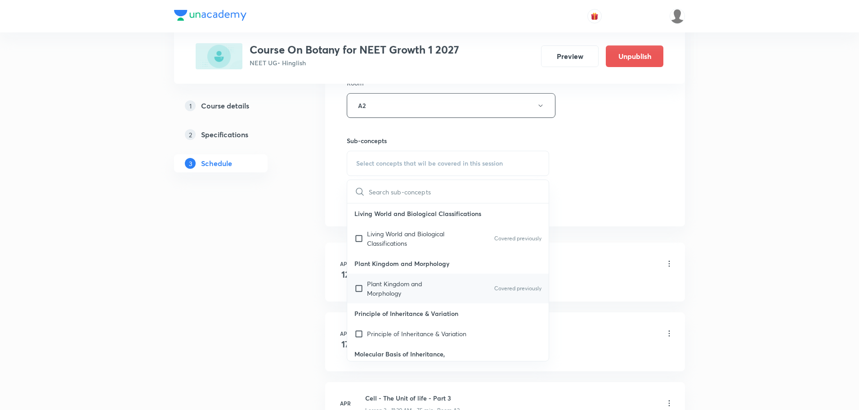
click at [371, 287] on p "Plant Kingdom and Morphology" at bounding box center [412, 288] width 91 height 19
checkbox input "true"
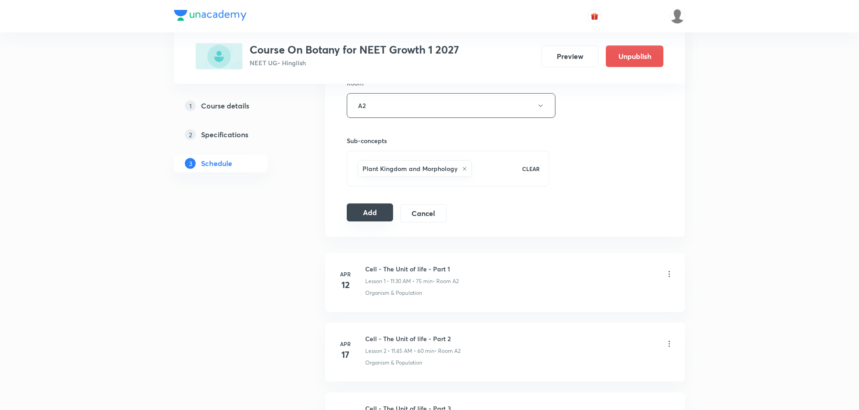
click at [373, 213] on button "Add" at bounding box center [370, 212] width 46 height 18
click at [381, 214] on button "Add" at bounding box center [370, 212] width 46 height 18
click at [368, 214] on button "Add" at bounding box center [370, 212] width 46 height 18
click at [367, 213] on button "Add" at bounding box center [370, 212] width 46 height 18
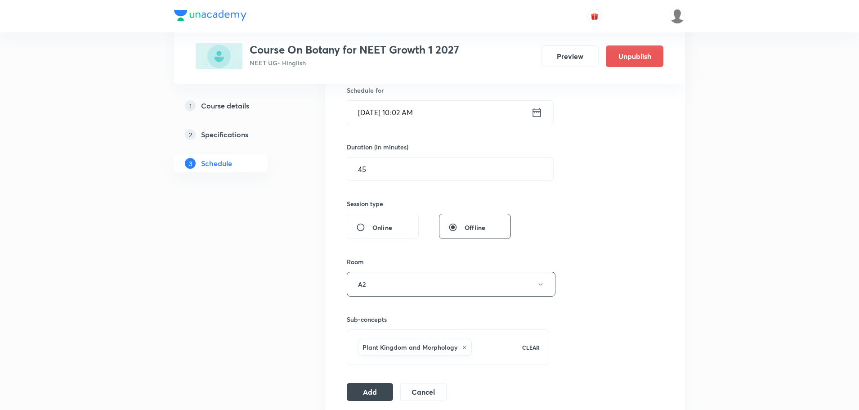
scroll to position [270, 0]
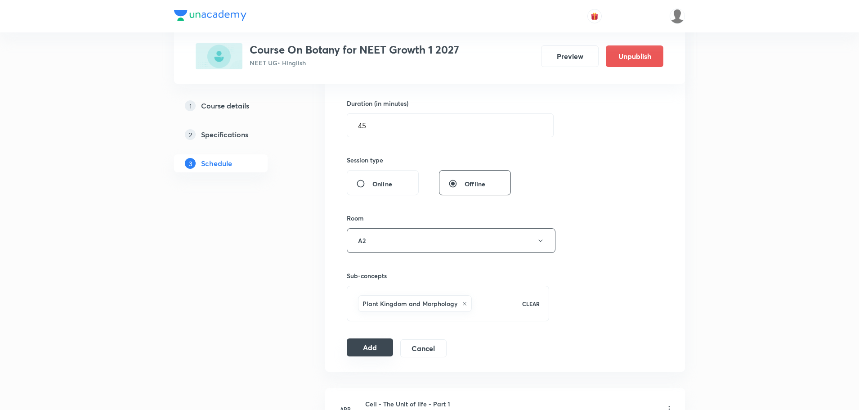
click at [363, 351] on button "Add" at bounding box center [370, 347] width 46 height 18
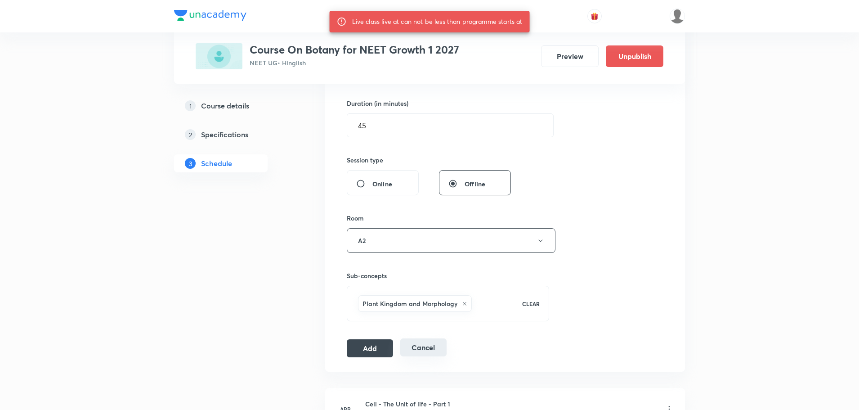
click at [417, 354] on button "Cancel" at bounding box center [423, 347] width 46 height 18
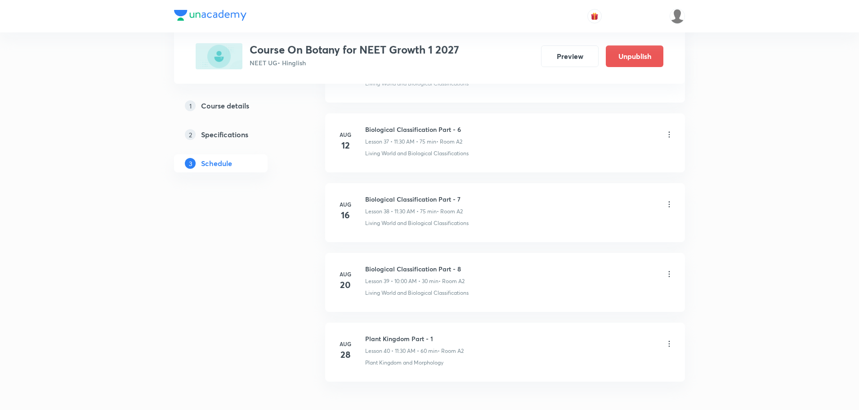
scroll to position [2685, 0]
